Goal: Navigation & Orientation: Find specific page/section

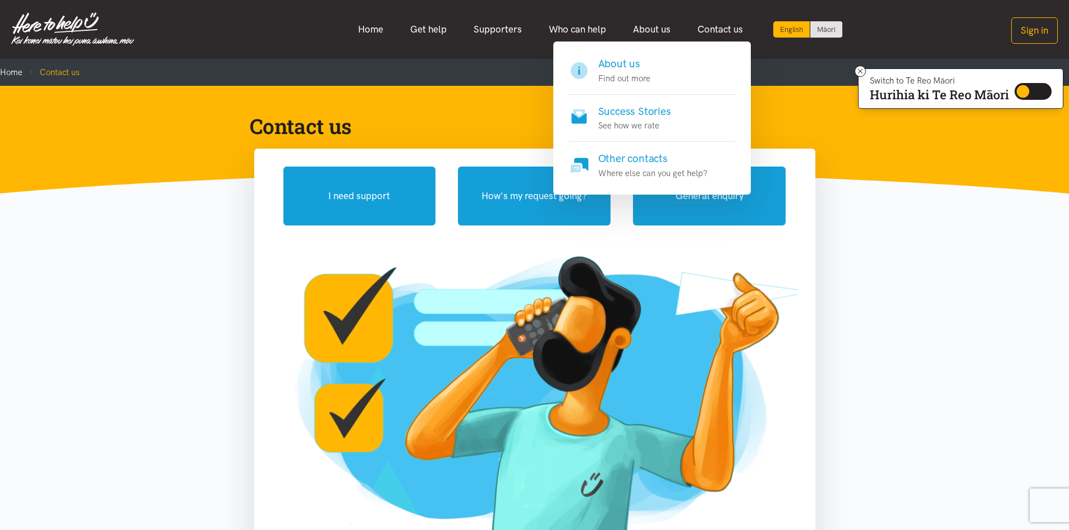
click at [619, 70] on h4 "About us" at bounding box center [624, 64] width 52 height 16
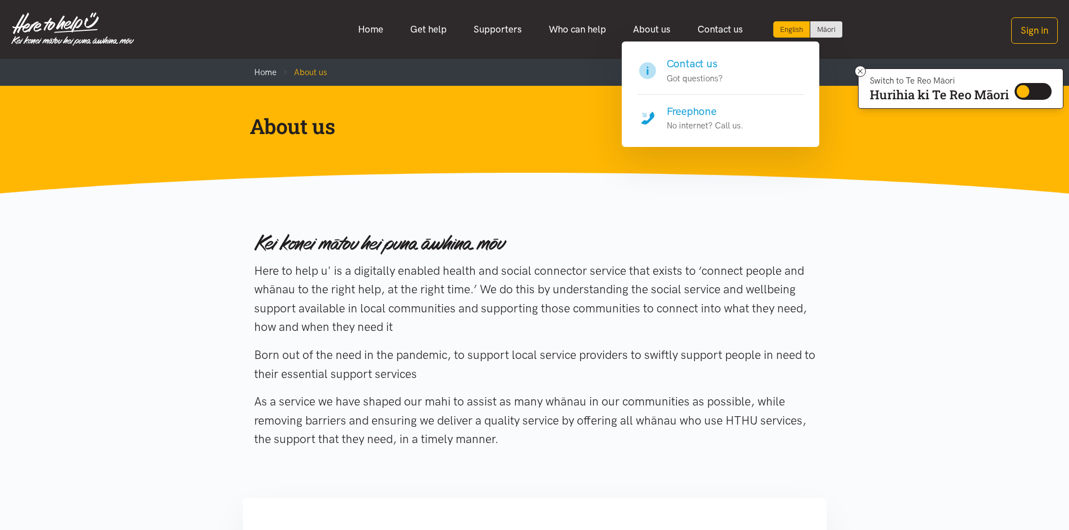
click at [699, 126] on p "No internet? Call us." at bounding box center [705, 125] width 77 height 13
